Goal: Navigation & Orientation: Find specific page/section

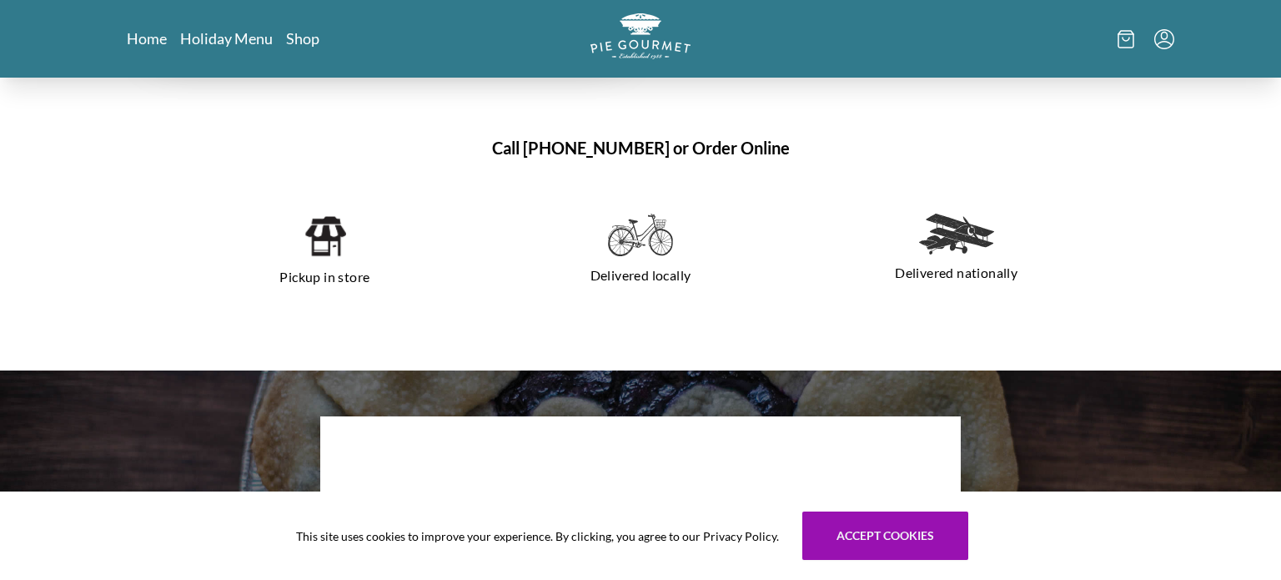
scroll to position [1167, 0]
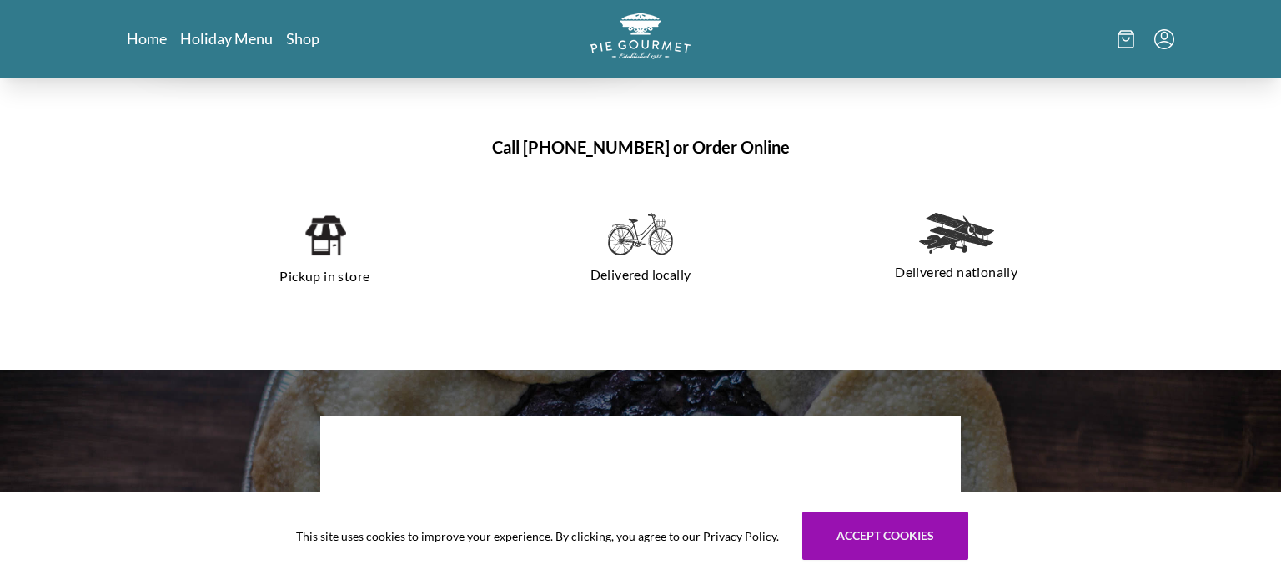
click at [320, 238] on img at bounding box center [325, 235] width 43 height 45
click at [143, 44] on link "Home" at bounding box center [147, 38] width 41 height 20
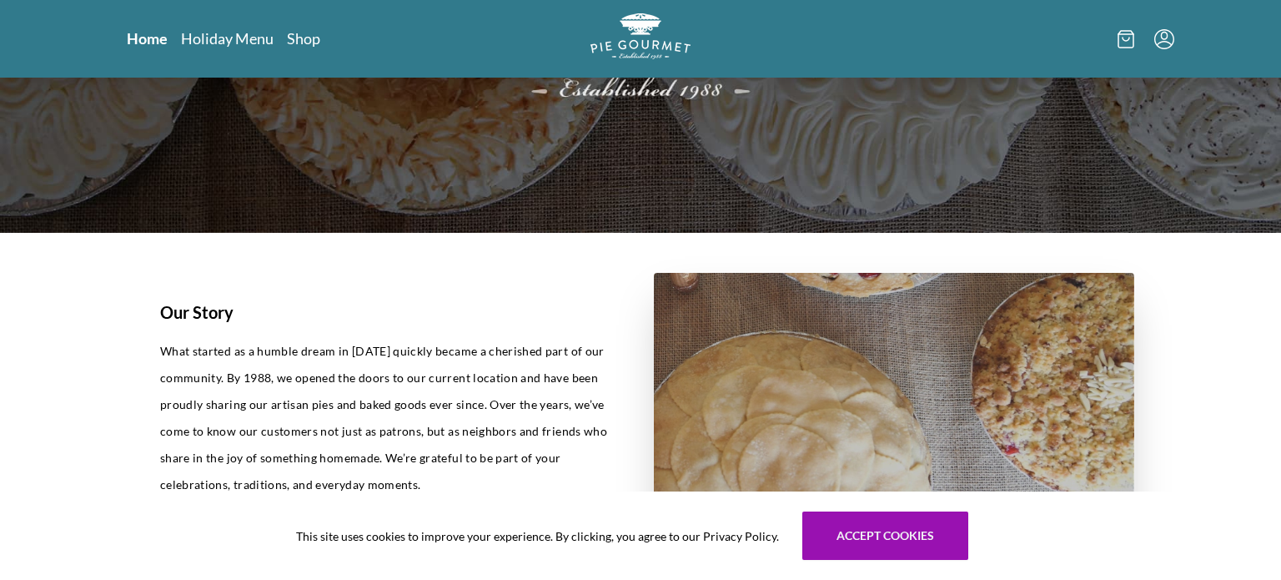
scroll to position [400, 0]
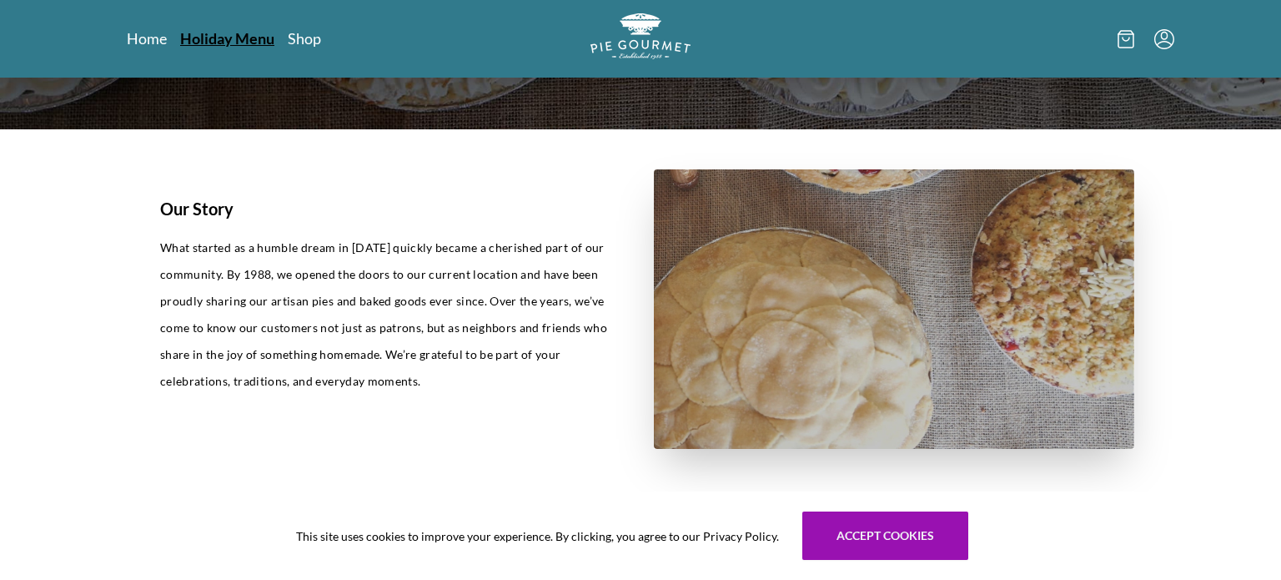
click at [230, 43] on link "Holiday Menu" at bounding box center [227, 38] width 94 height 20
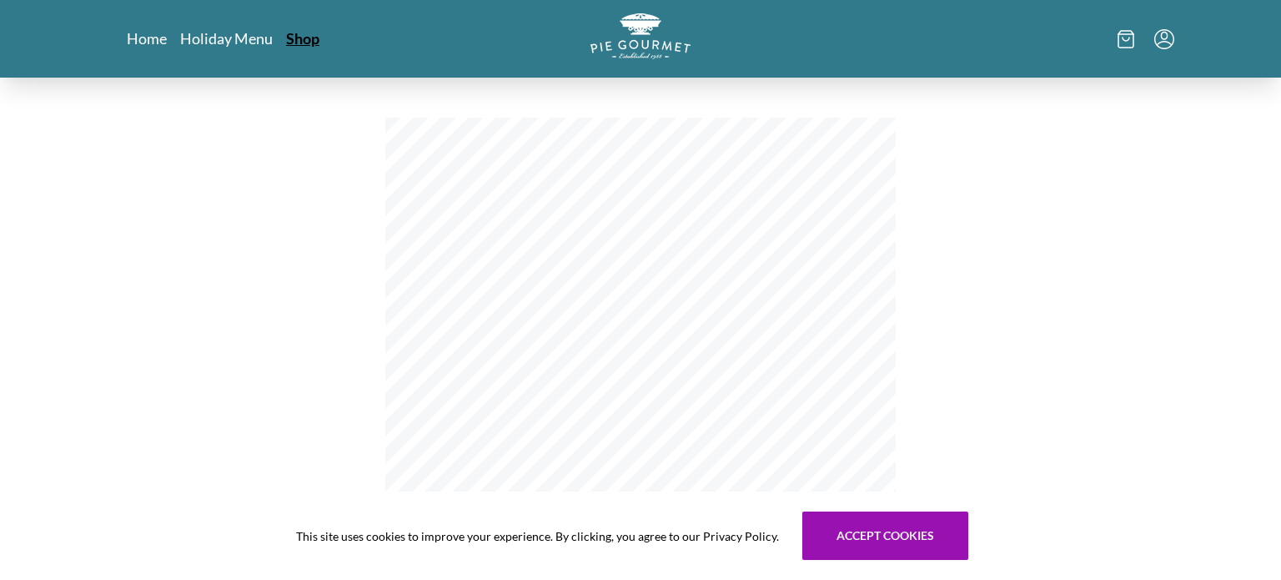
click at [305, 34] on link "Shop" at bounding box center [302, 38] width 33 height 20
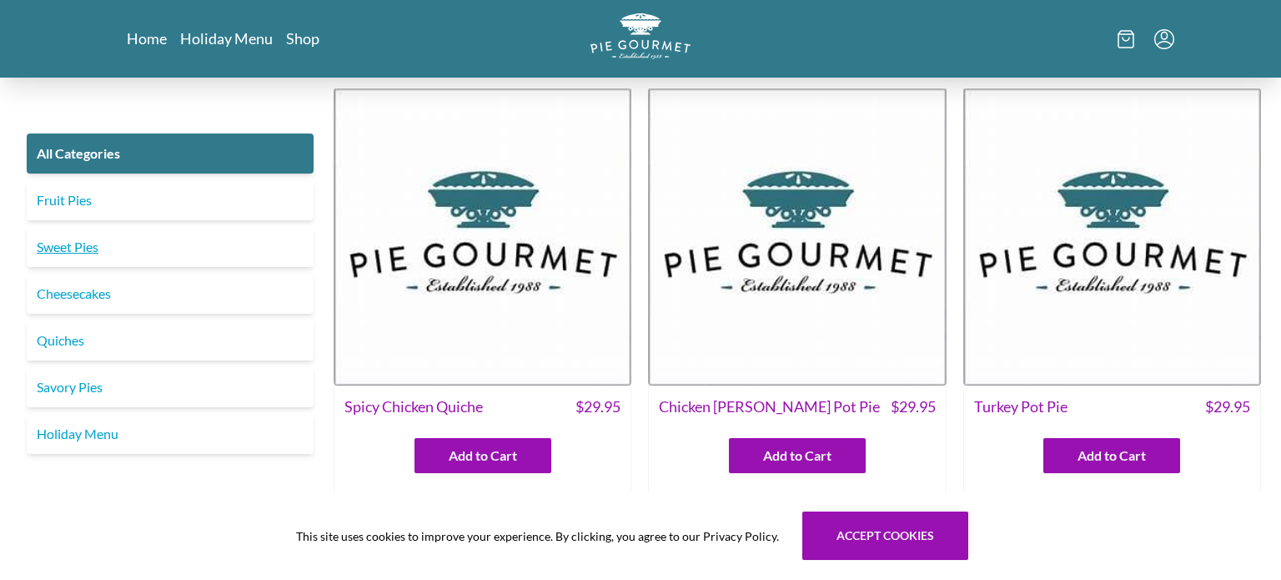
click at [71, 245] on link "Sweet Pies" at bounding box center [170, 247] width 287 height 40
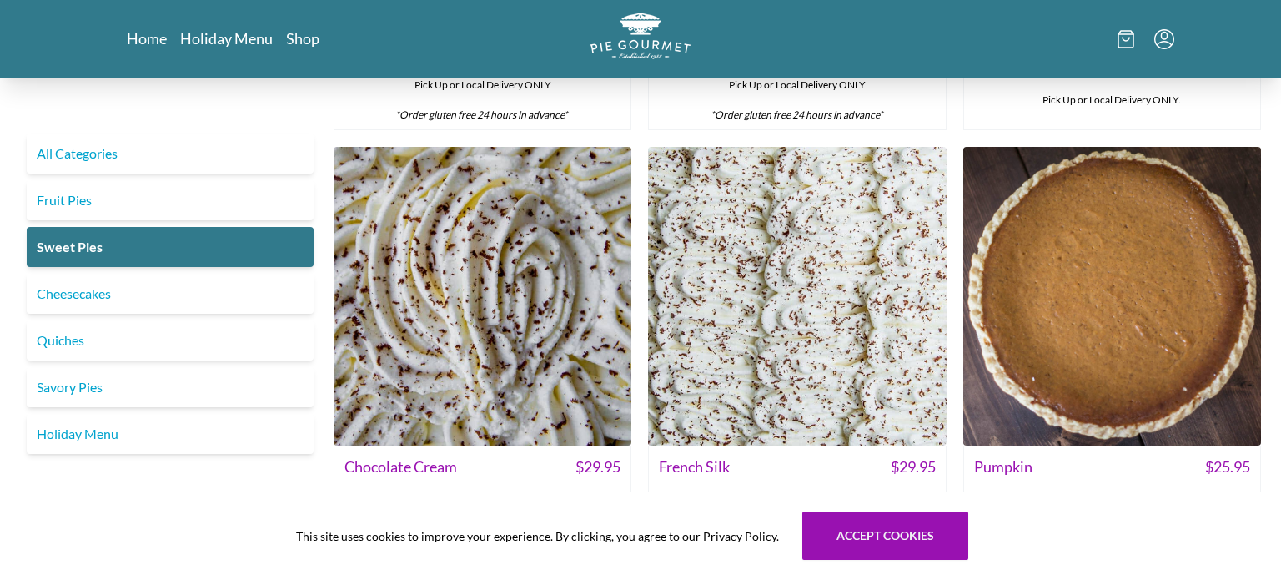
scroll to position [567, 0]
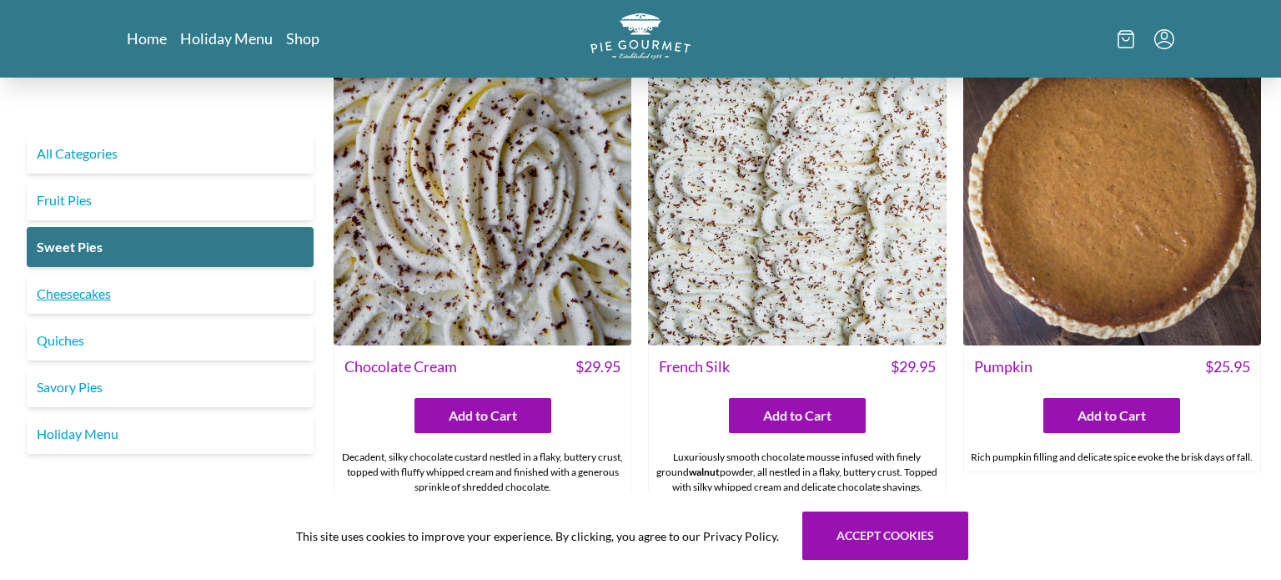
click at [81, 306] on link "Cheesecakes" at bounding box center [170, 294] width 287 height 40
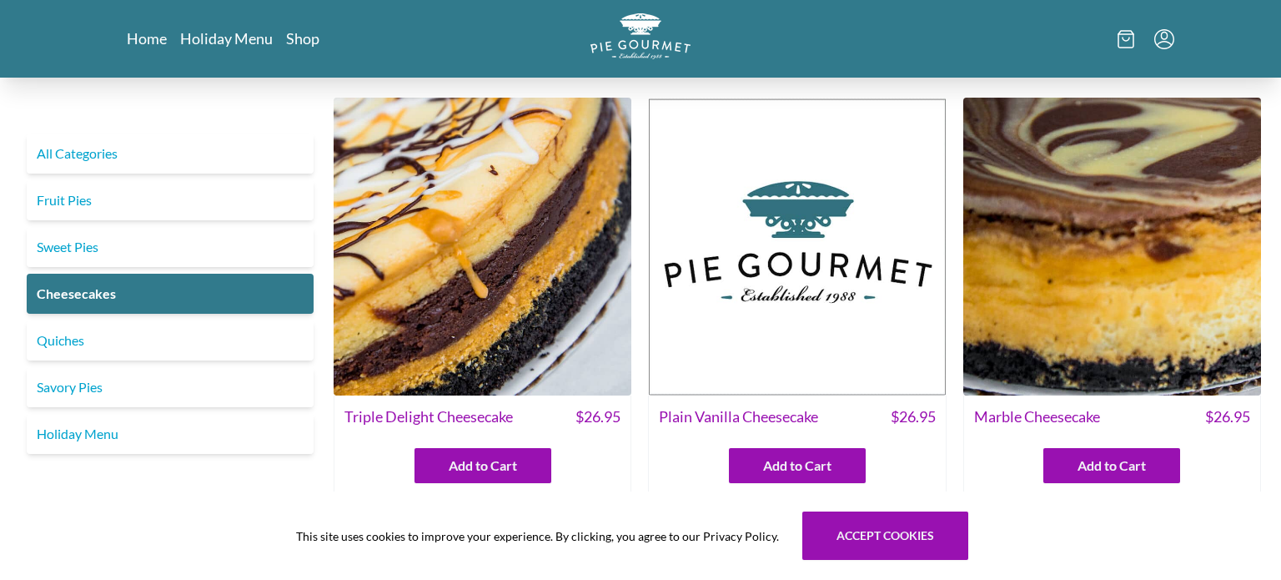
scroll to position [185, 0]
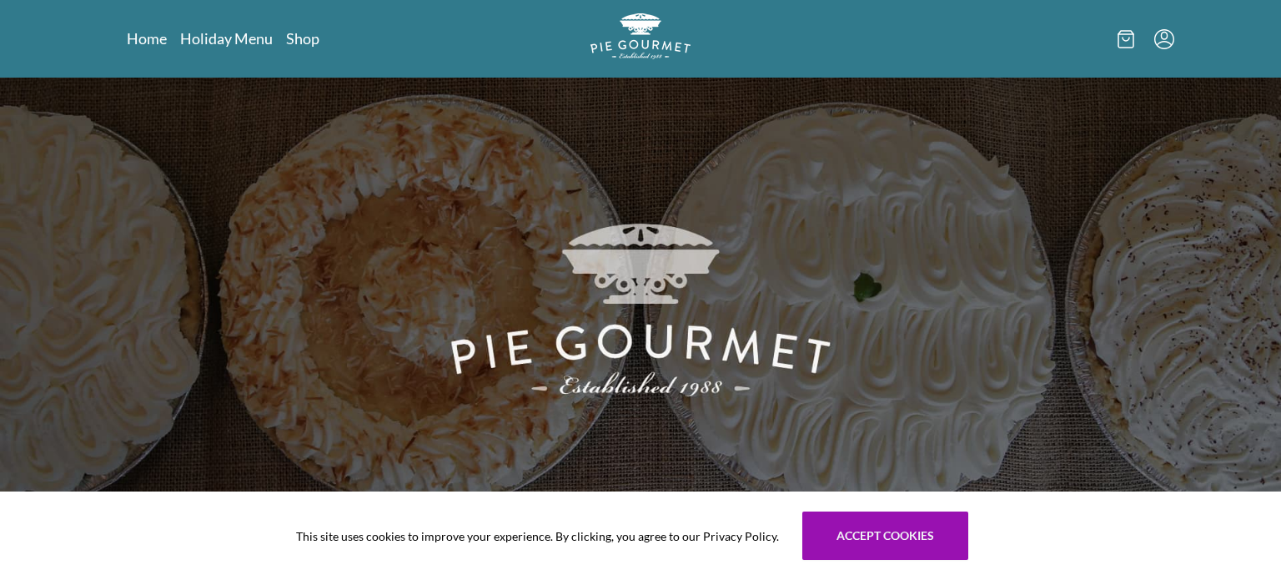
scroll to position [400, 0]
